Goal: Navigation & Orientation: Find specific page/section

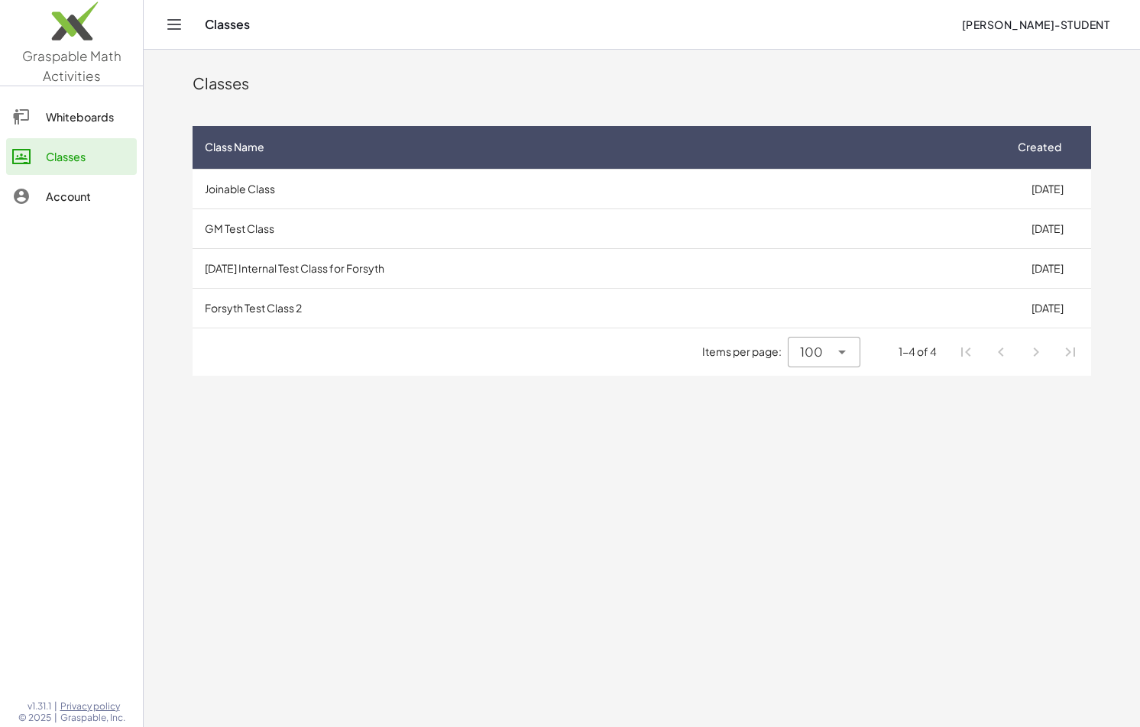
click at [81, 125] on div "Whiteboards" at bounding box center [88, 117] width 85 height 18
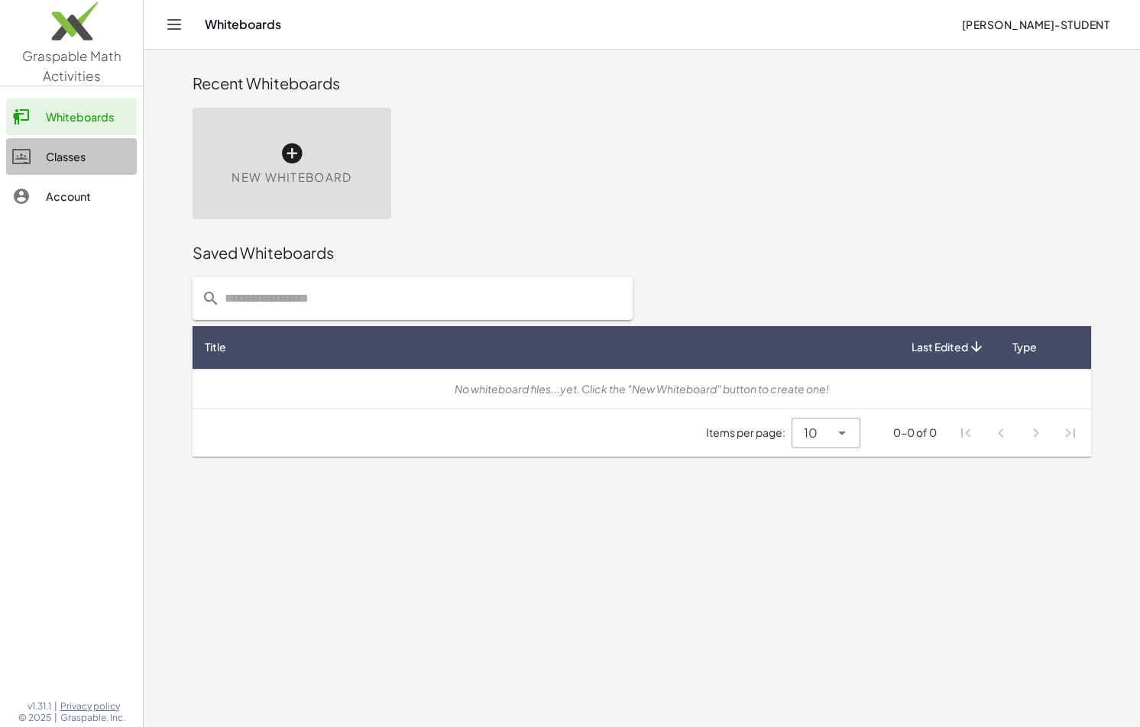
click at [69, 154] on div "Classes" at bounding box center [88, 156] width 85 height 18
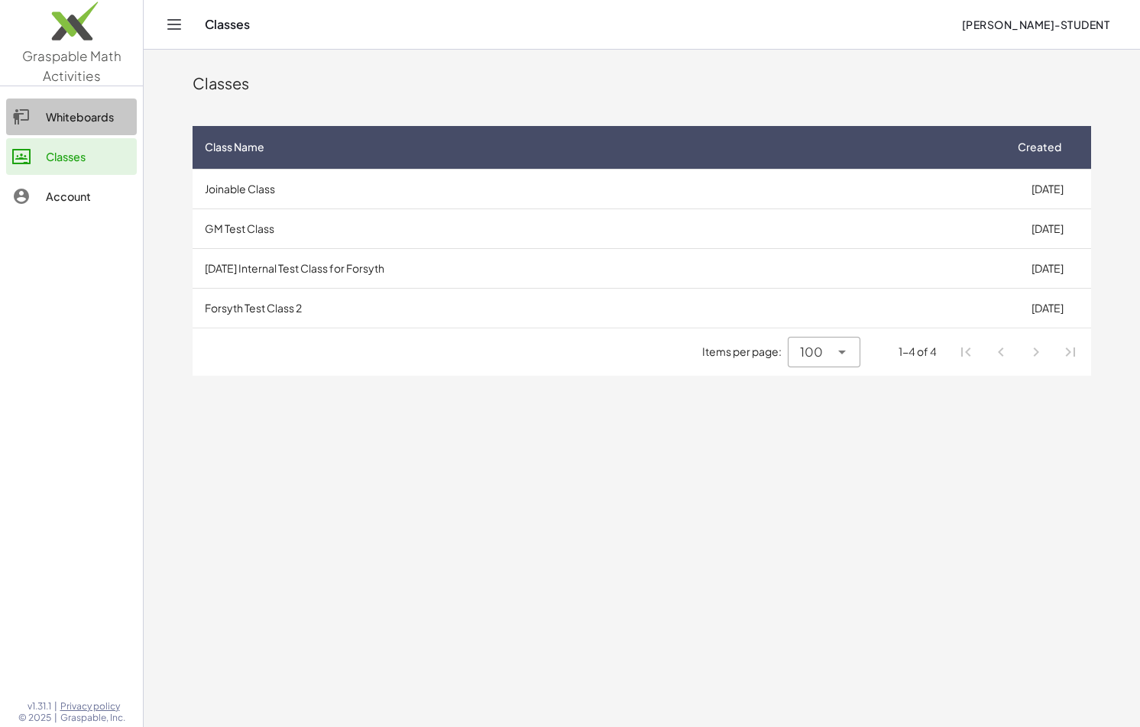
click at [54, 110] on div "Whiteboards" at bounding box center [88, 117] width 85 height 18
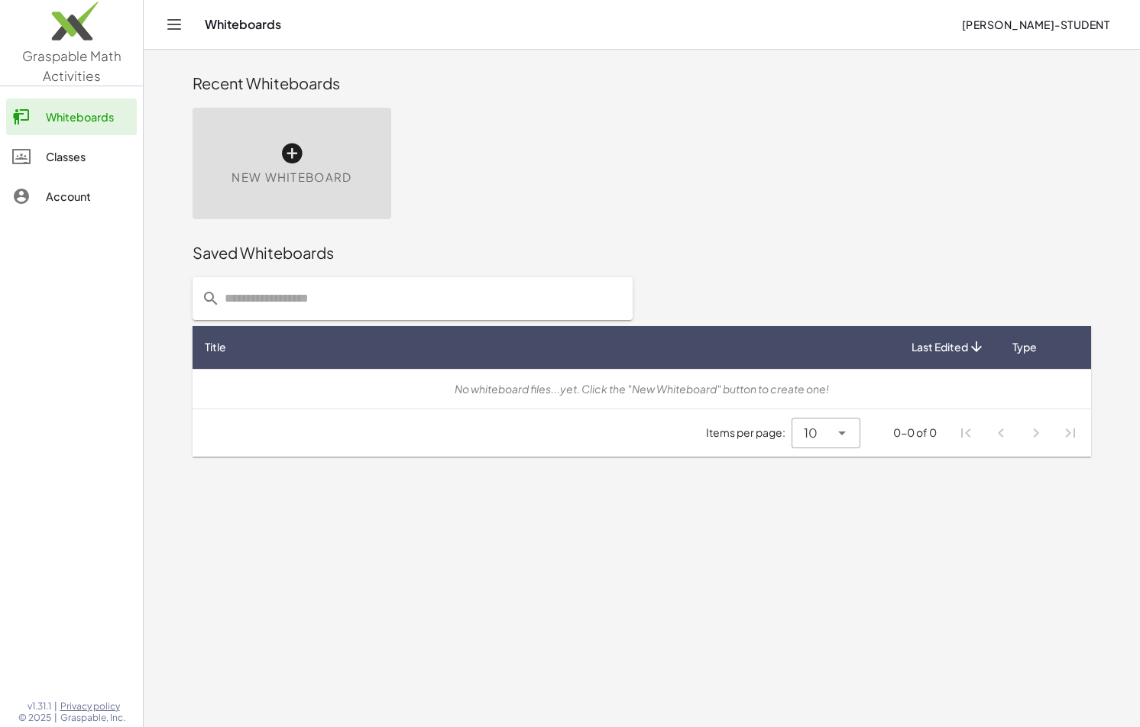
click at [1044, 29] on span "[PERSON_NAME]-Student" at bounding box center [1035, 25] width 148 height 14
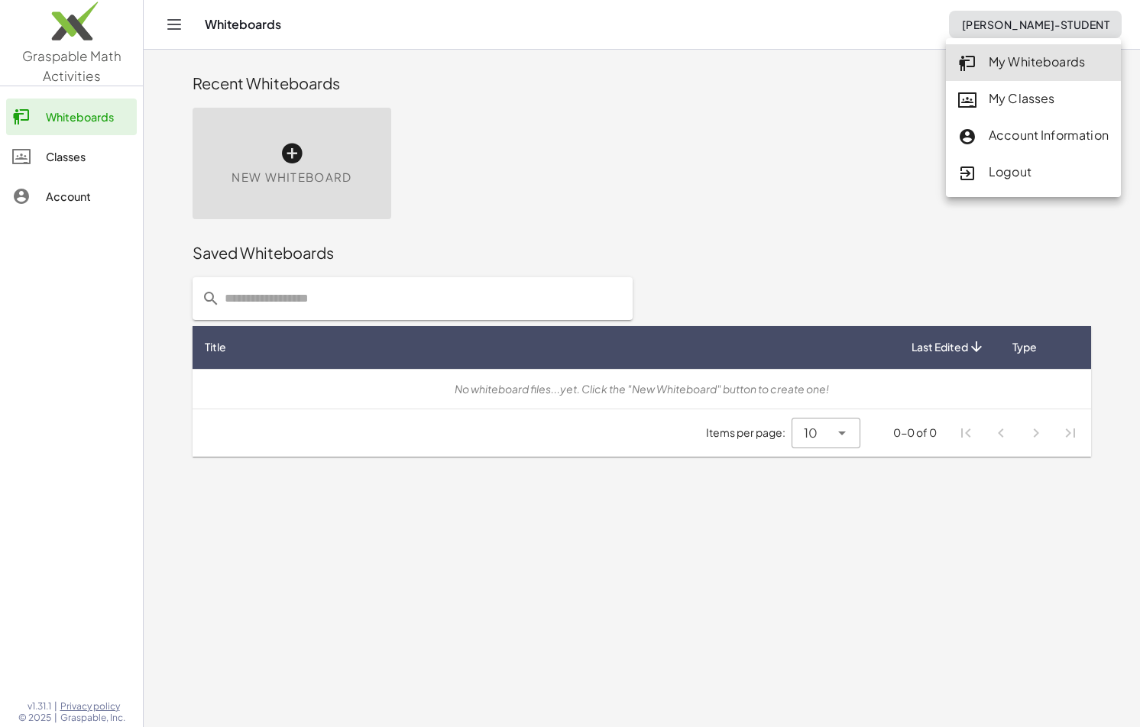
click at [646, 157] on div "New Whiteboard" at bounding box center [641, 164] width 917 height 130
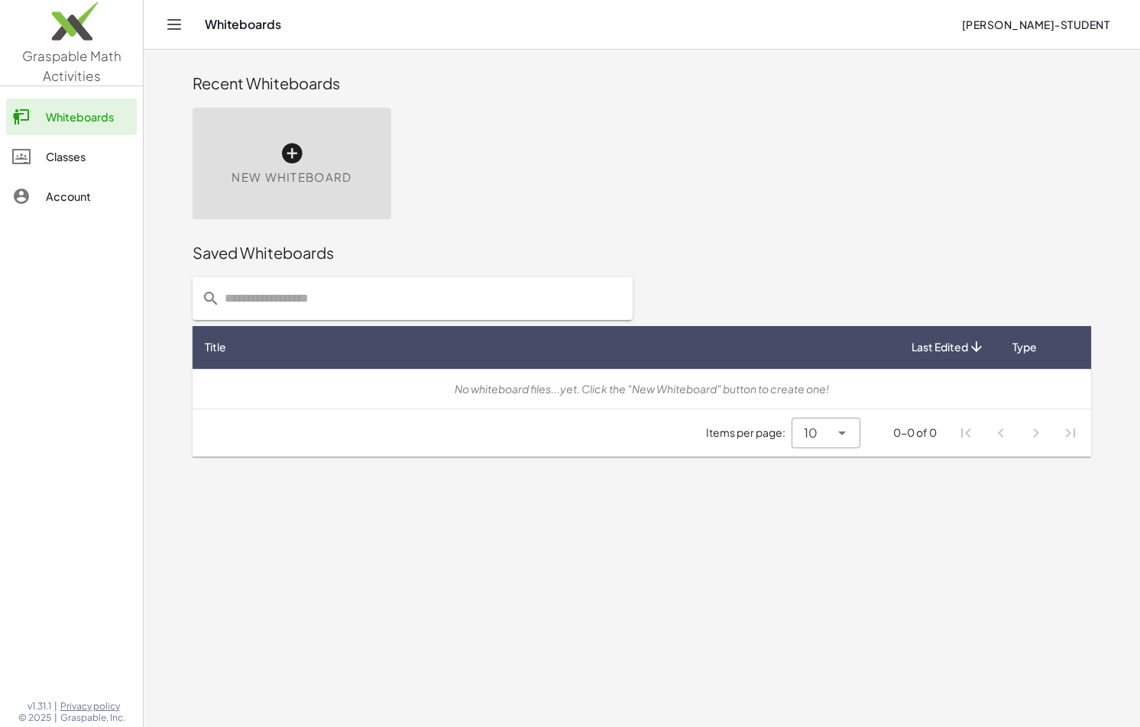
click at [79, 18] on img at bounding box center [71, 24] width 143 height 65
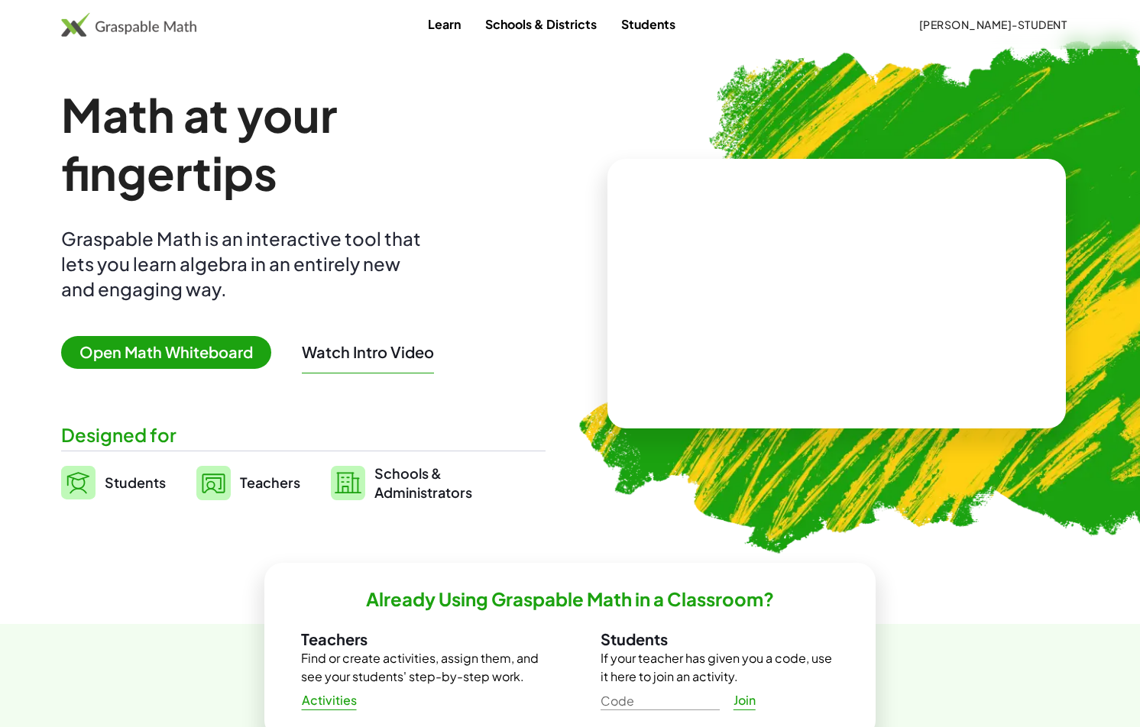
click at [1025, 38] on div "Learn Schools & Districts Students [PERSON_NAME]-Student" at bounding box center [570, 24] width 1140 height 49
click at [1025, 21] on span "[PERSON_NAME]-Student" at bounding box center [992, 25] width 148 height 14
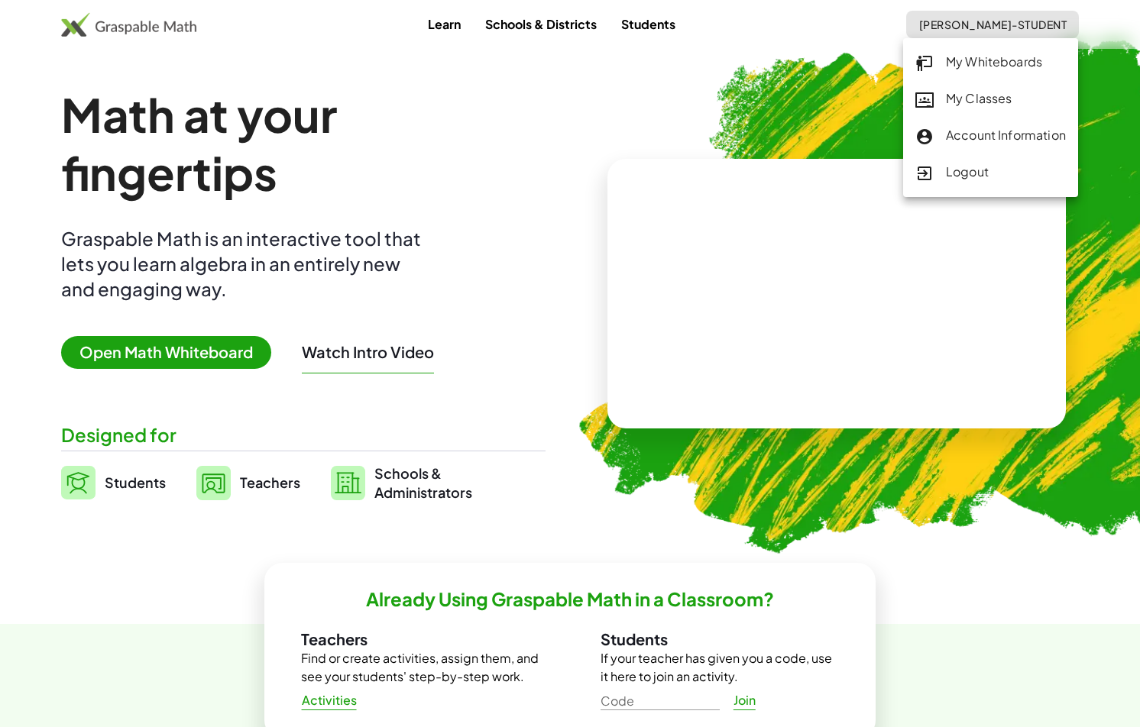
click at [477, 189] on h1 "Math at your fingertips" at bounding box center [303, 144] width 484 height 116
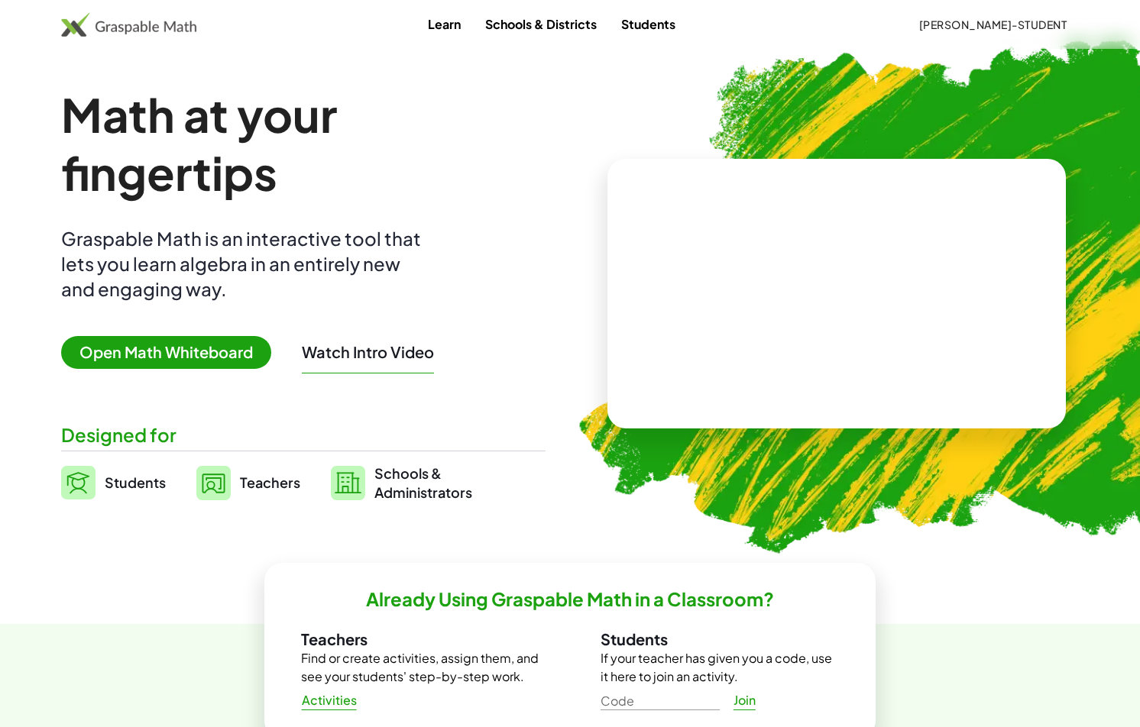
click at [121, 486] on span "Students" at bounding box center [135, 483] width 61 height 18
